Goal: Register for event/course: Register for event/course

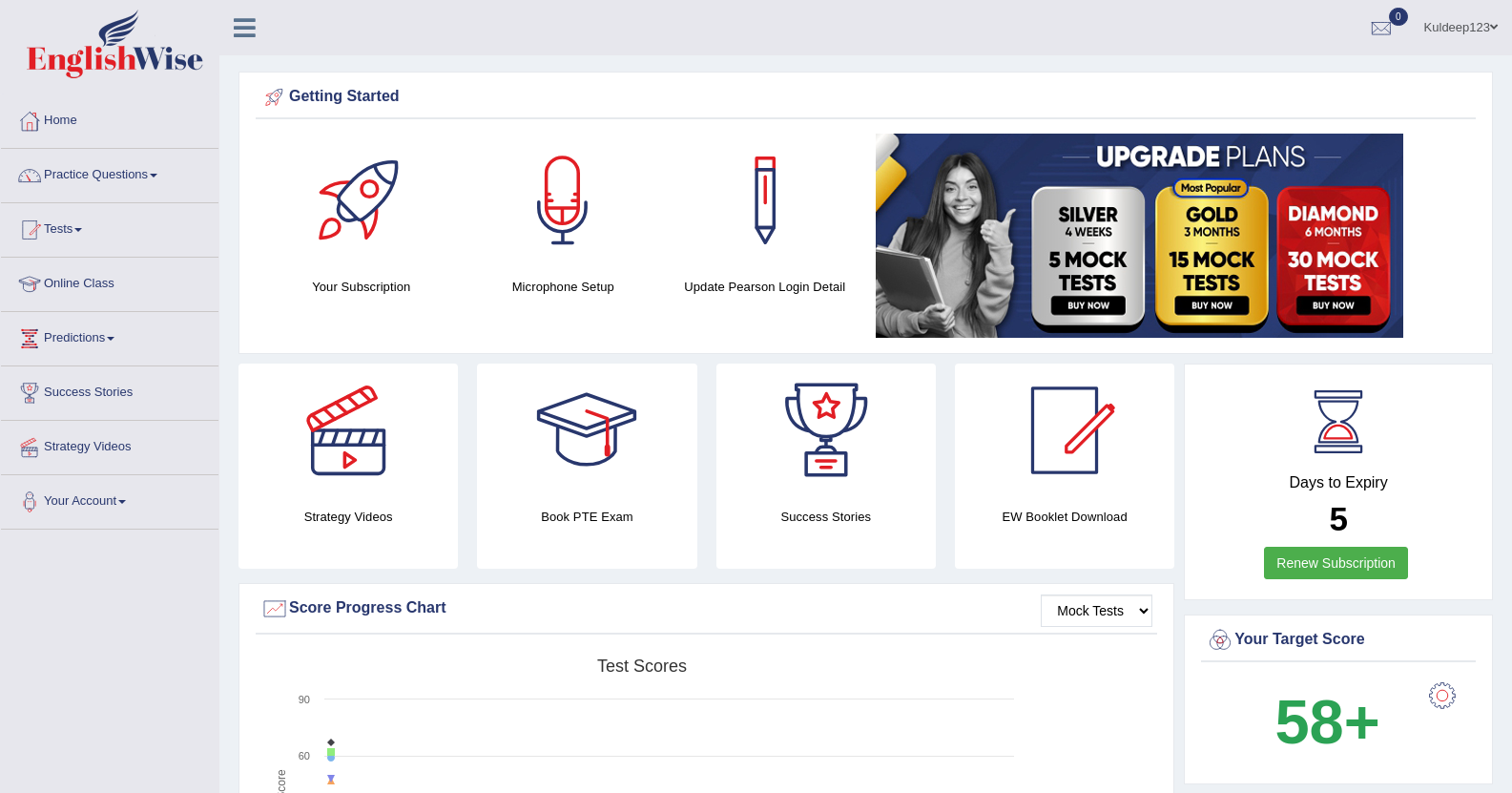
click at [158, 174] on span at bounding box center [154, 176] width 8 height 4
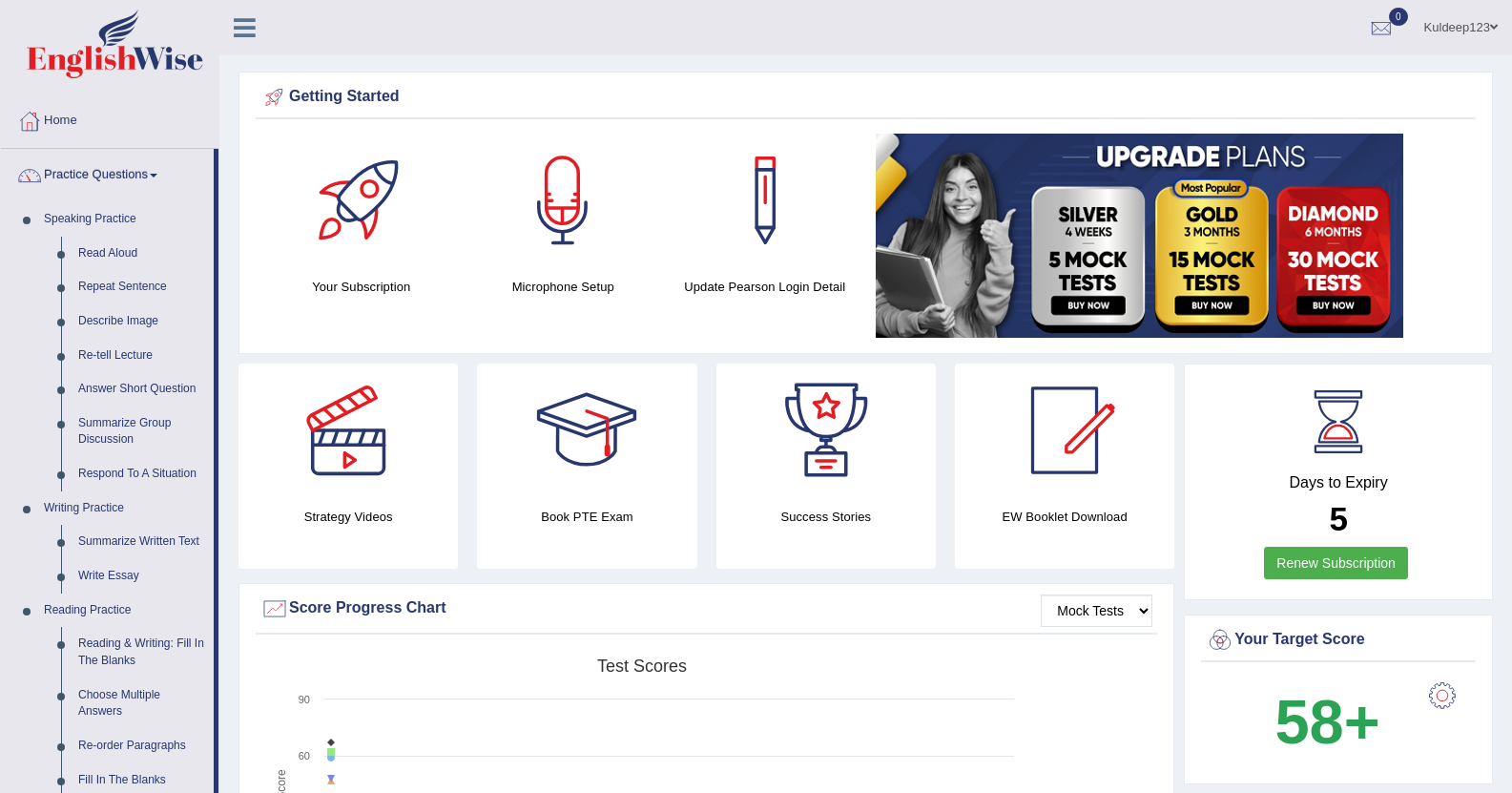
click at [145, 121] on link "Home" at bounding box center [110, 119] width 217 height 47
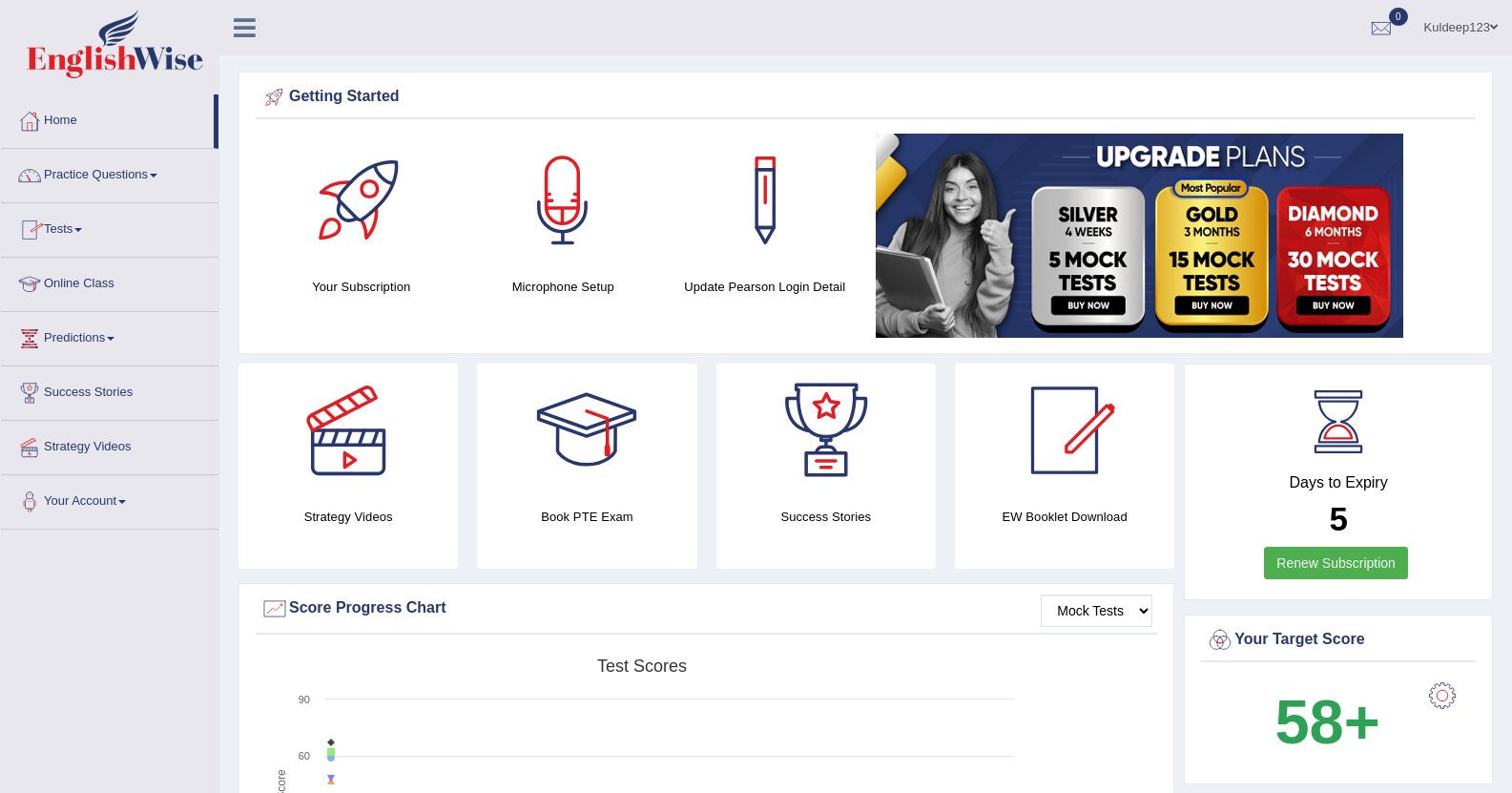
click at [81, 230] on link "Tests" at bounding box center [110, 227] width 217 height 47
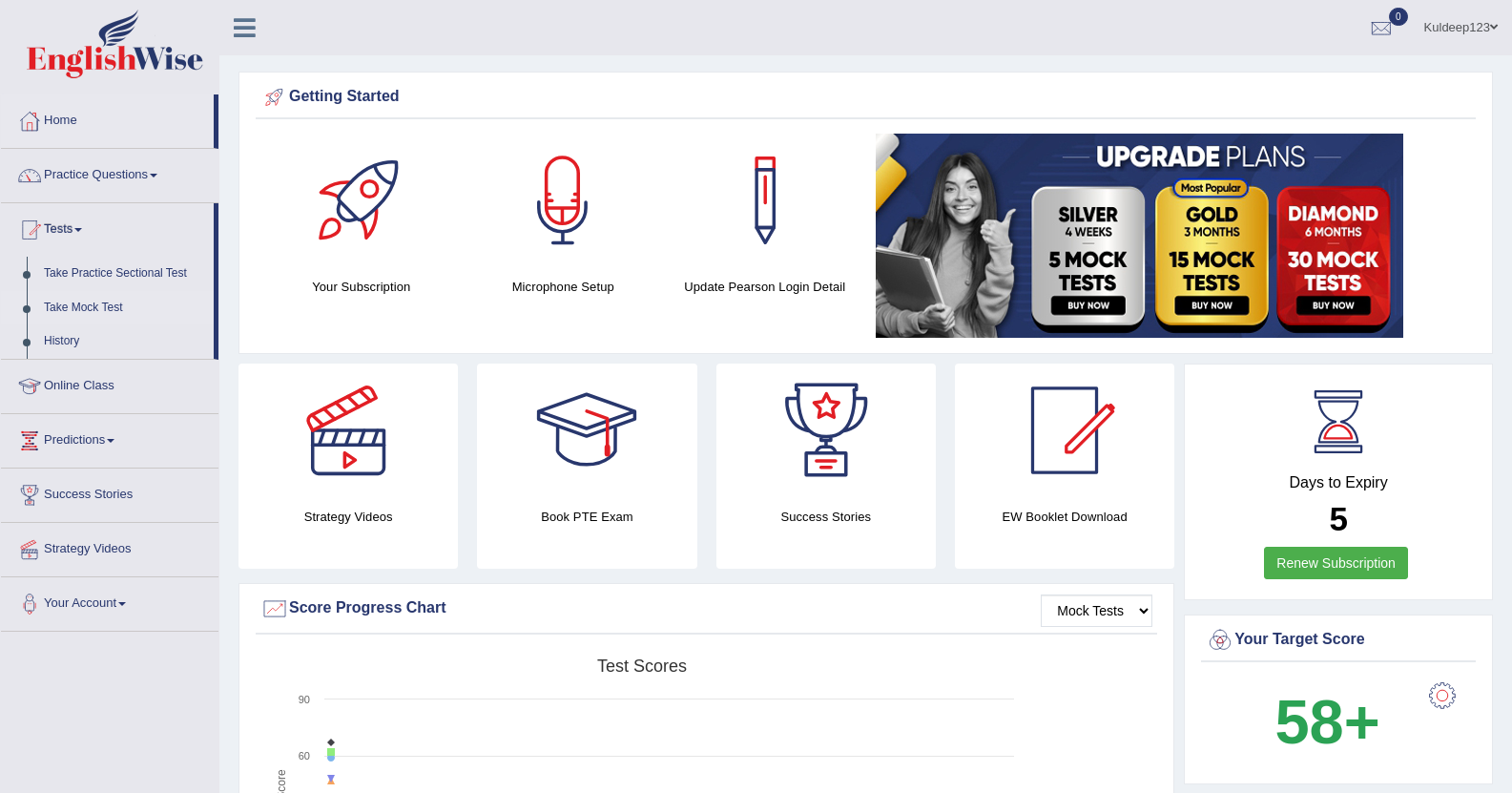
click at [74, 305] on link "Take Mock Test" at bounding box center [124, 308] width 179 height 35
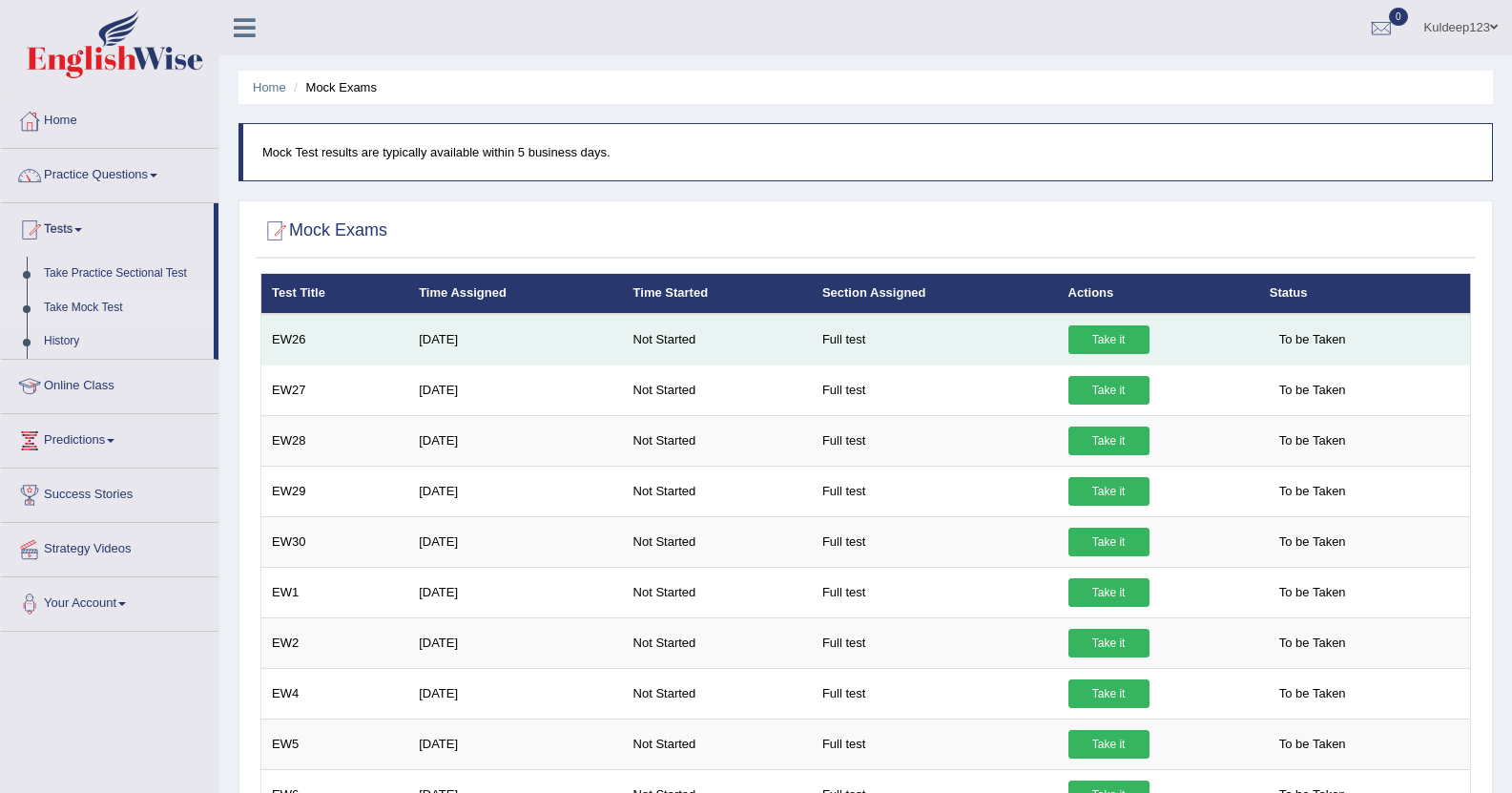
click at [1087, 332] on link "Take it" at bounding box center [1109, 340] width 81 height 29
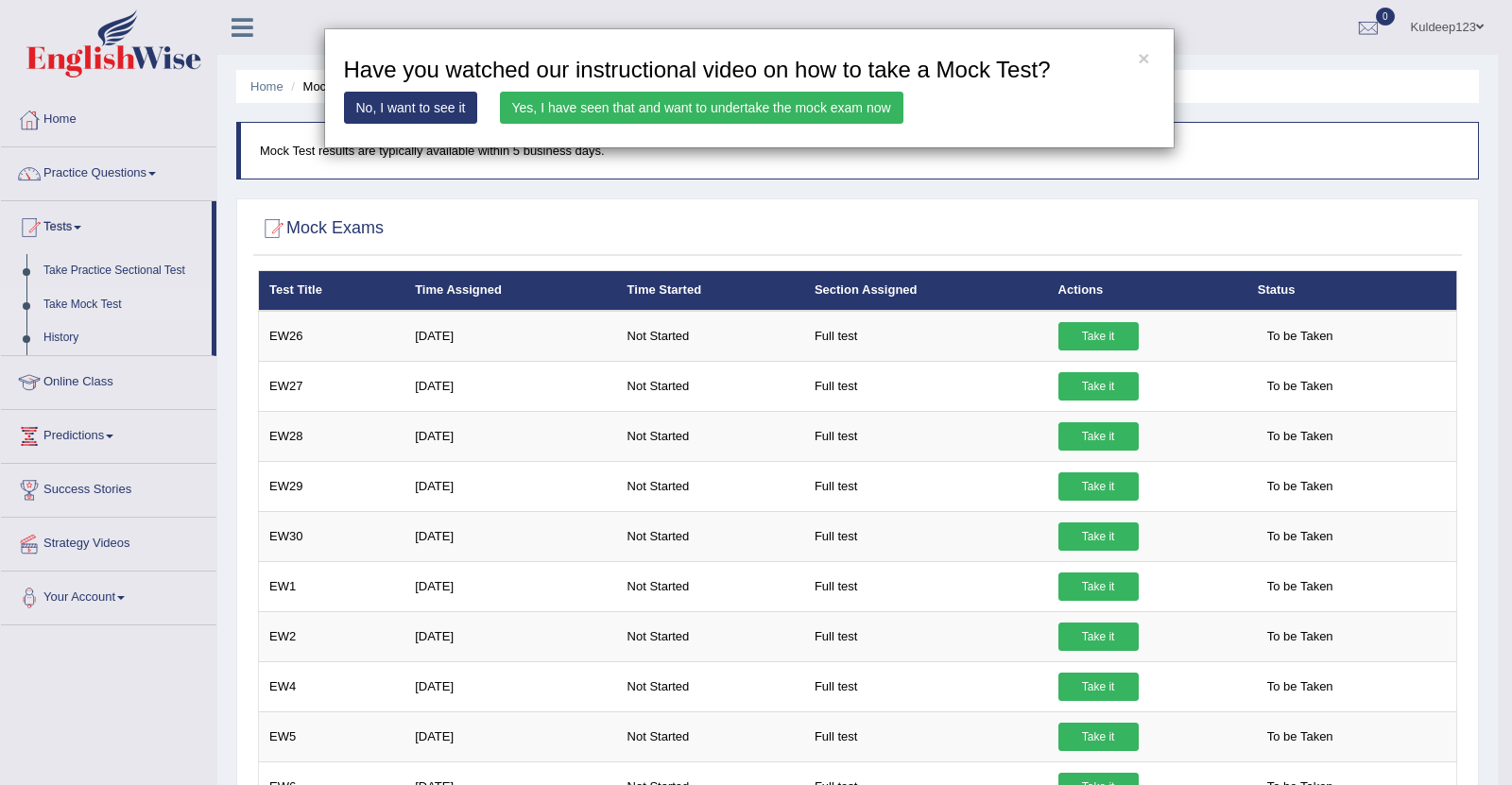
click at [792, 108] on link "Yes, I have seen that and want to undertake the mock exam now" at bounding box center [701, 108] width 404 height 32
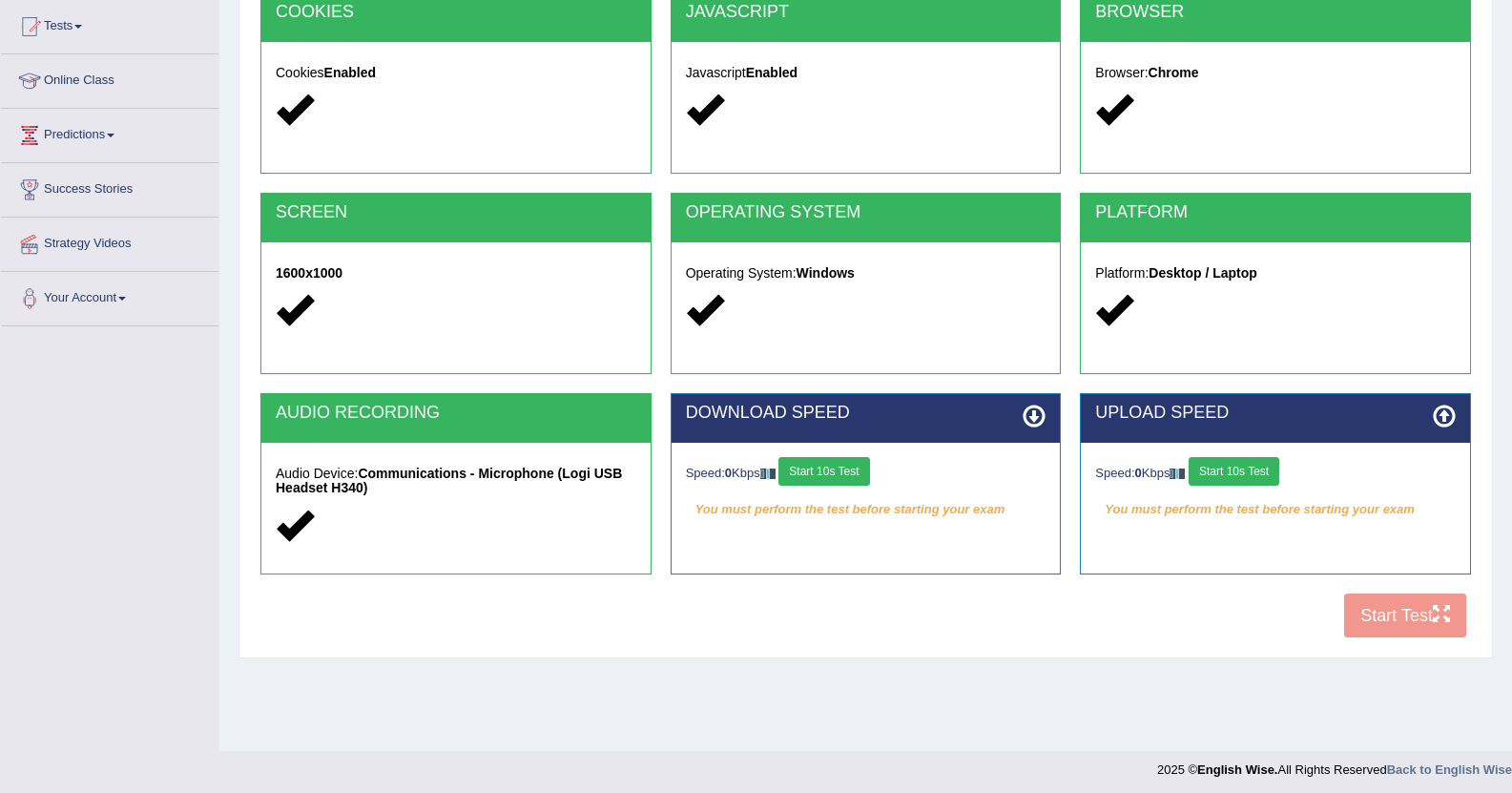
scroll to position [209, 0]
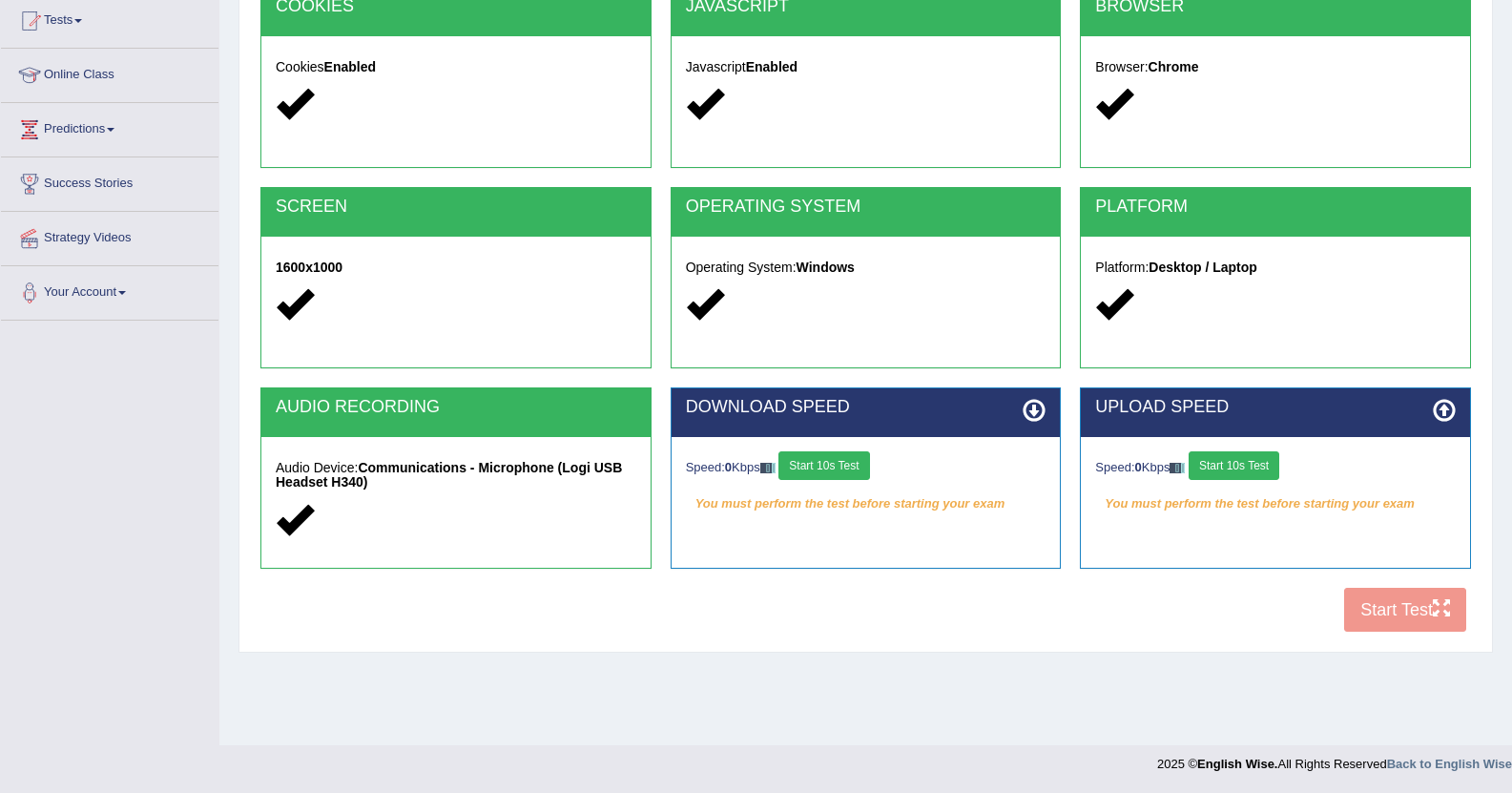
click at [853, 455] on button "Start 10s Test" at bounding box center [824, 465] width 91 height 29
click at [1239, 467] on button "Start 10s Test" at bounding box center [1235, 465] width 91 height 29
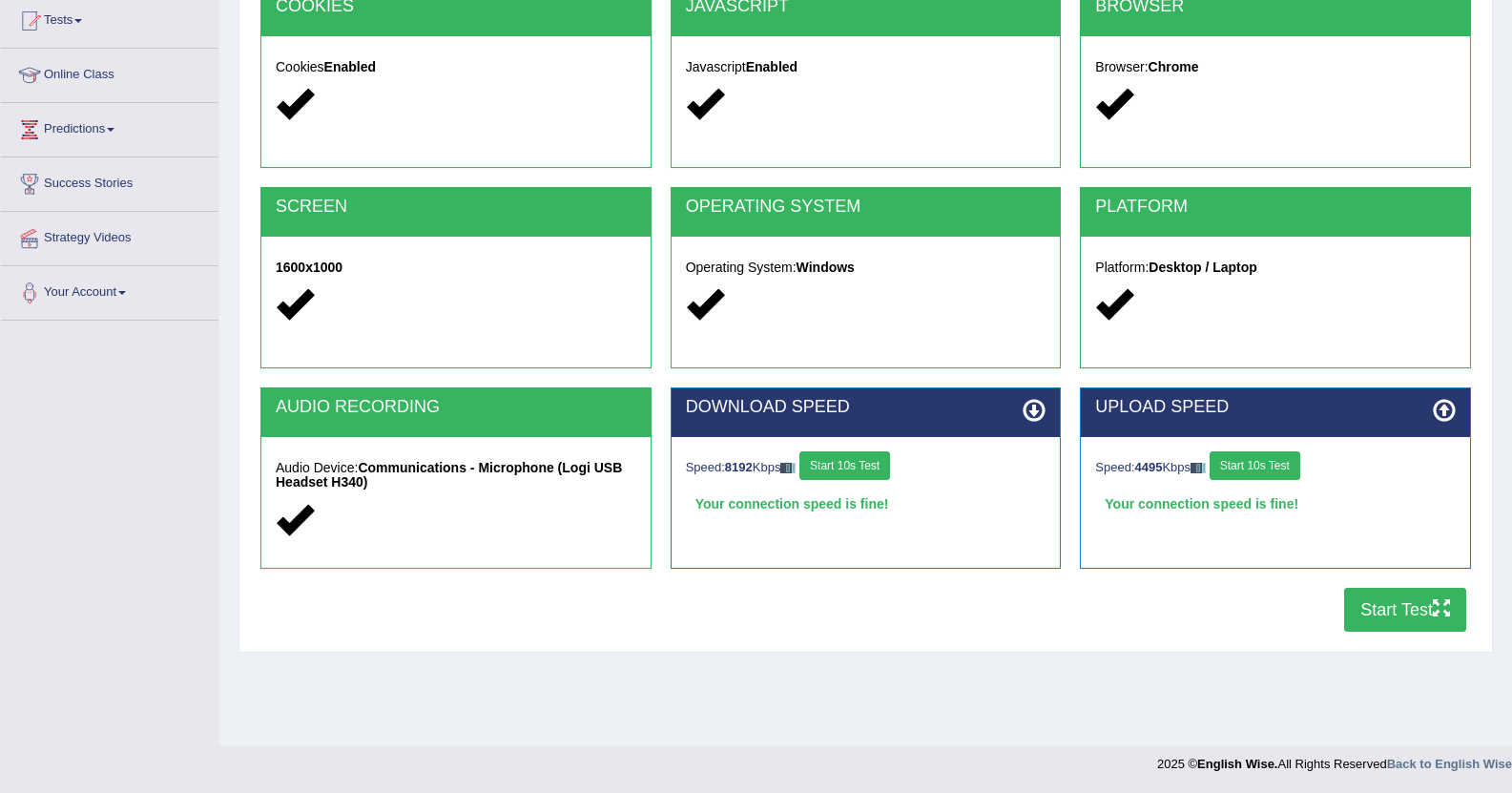
click at [1391, 605] on button "Start Test" at bounding box center [1405, 610] width 122 height 43
